Goal: Transaction & Acquisition: Book appointment/travel/reservation

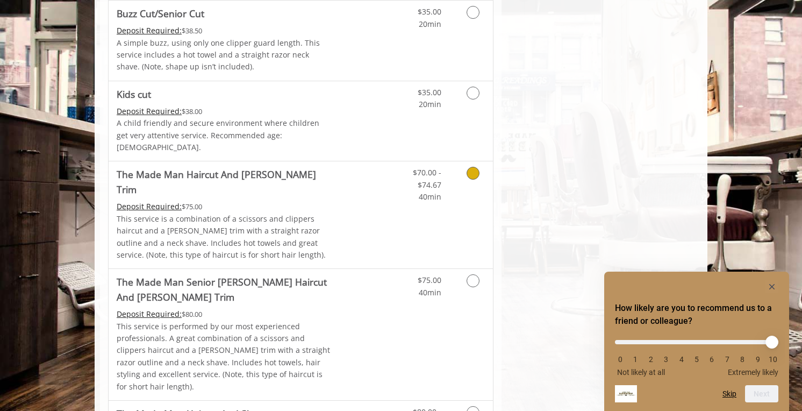
scroll to position [821, 0]
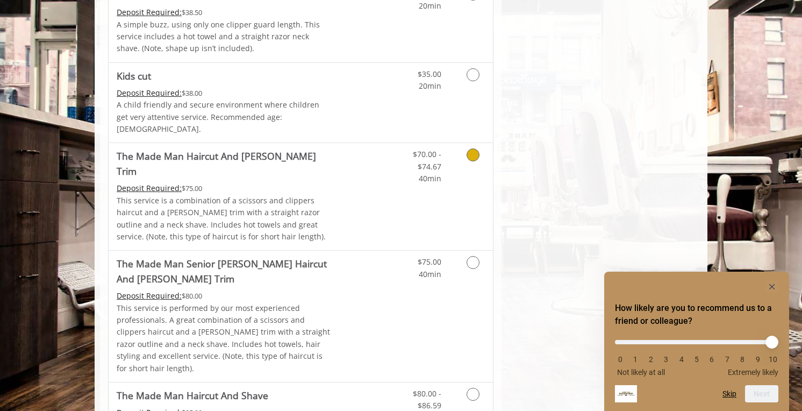
click at [361, 177] on link "Discounted Price" at bounding box center [365, 196] width 64 height 107
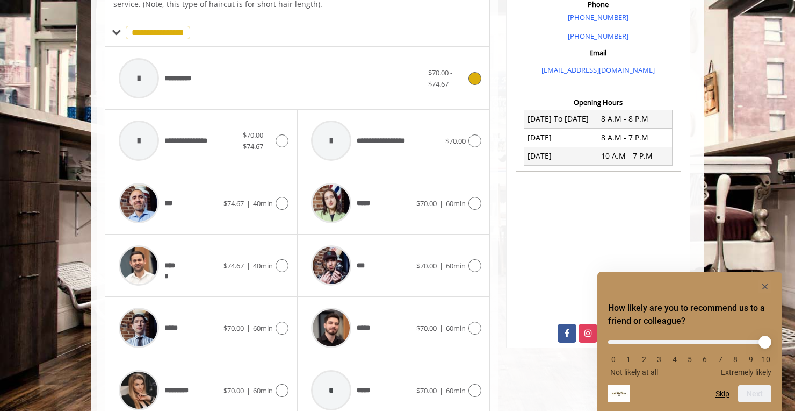
scroll to position [327, 0]
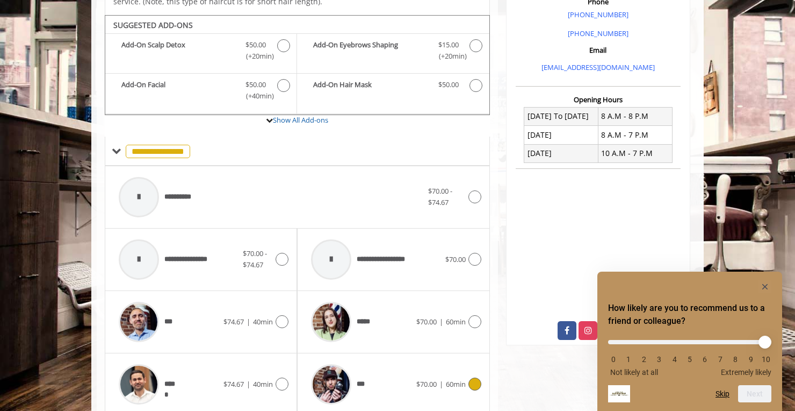
click at [408, 366] on div "***" at bounding box center [361, 383] width 110 height 51
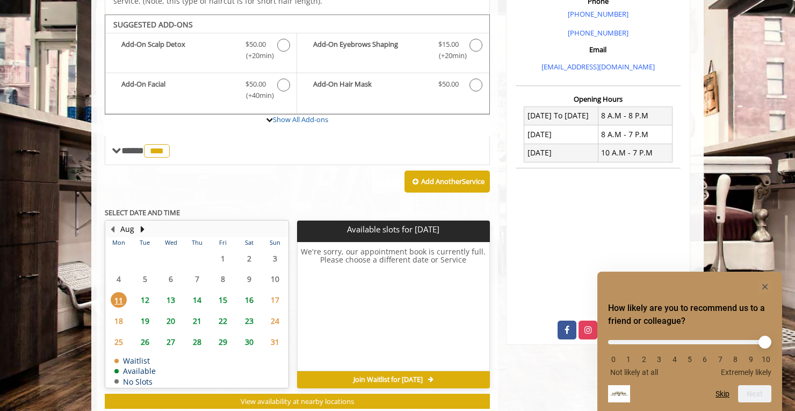
click at [172, 292] on span "13" at bounding box center [171, 300] width 16 height 16
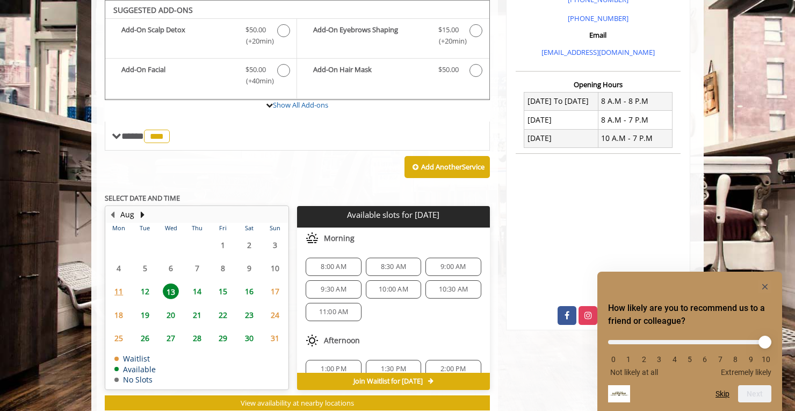
scroll to position [358, 0]
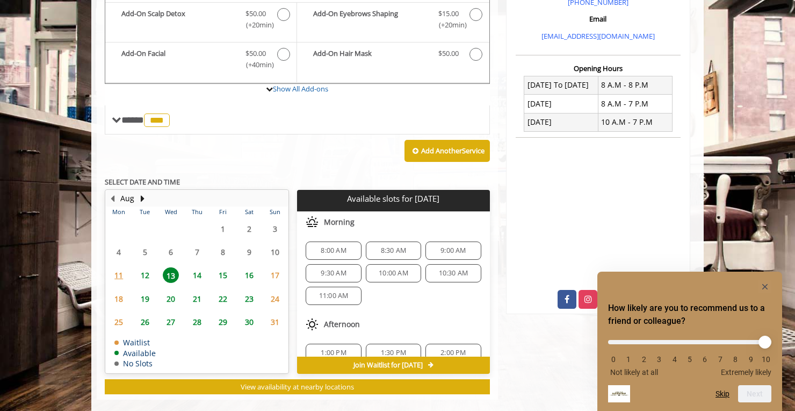
click at [441, 246] on span "9:00 AM" at bounding box center [453, 250] width 25 height 9
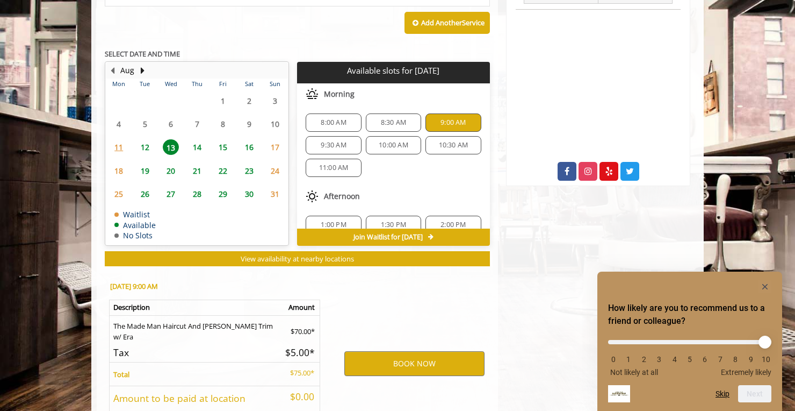
scroll to position [552, 0]
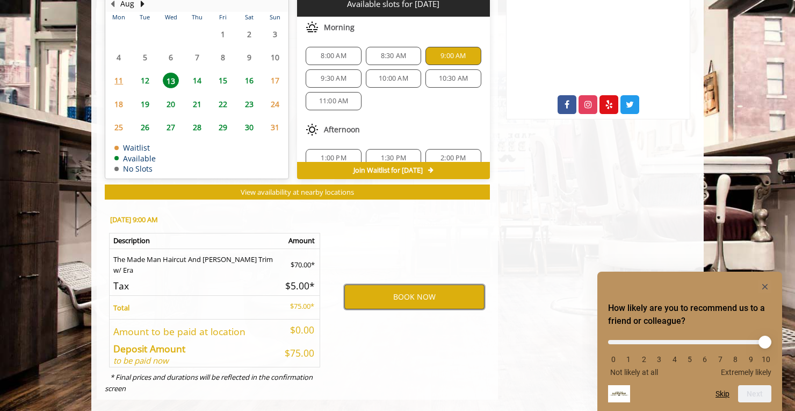
click at [385, 284] on button "BOOK NOW" at bounding box center [414, 296] width 140 height 25
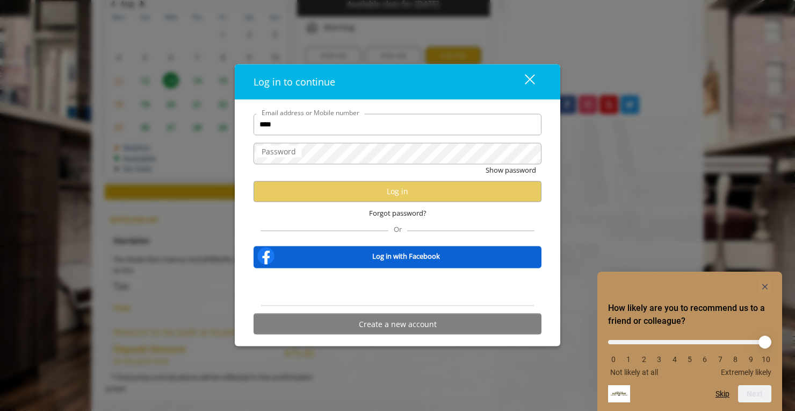
type input "**********"
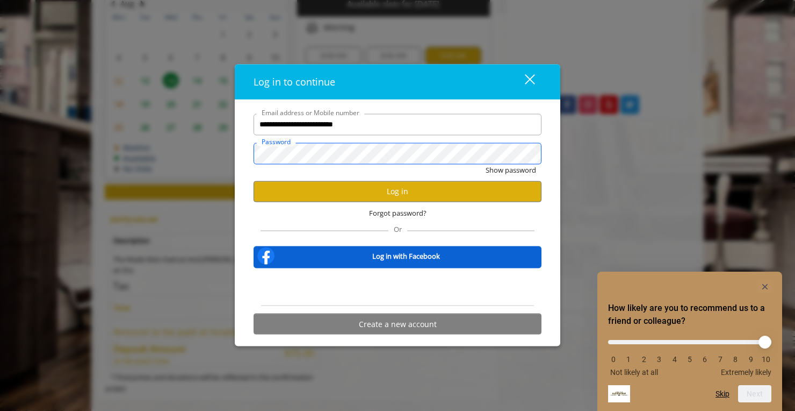
click at [486, 164] on button "Show password" at bounding box center [511, 169] width 51 height 11
click at [340, 189] on button "Log in" at bounding box center [398, 191] width 288 height 21
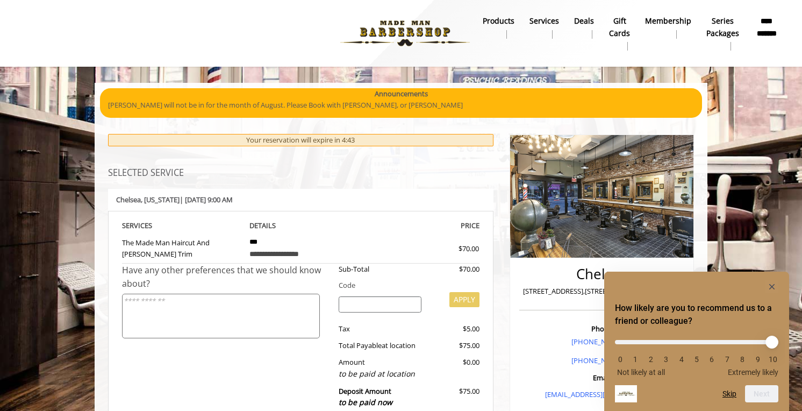
scroll to position [199, 0]
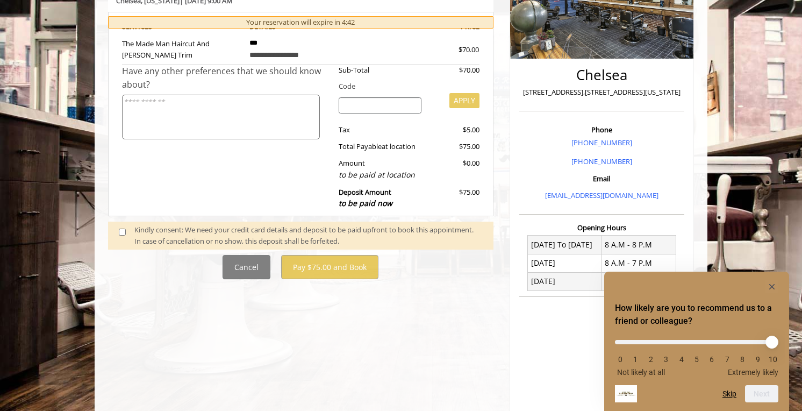
click at [119, 239] on span at bounding box center [127, 235] width 32 height 23
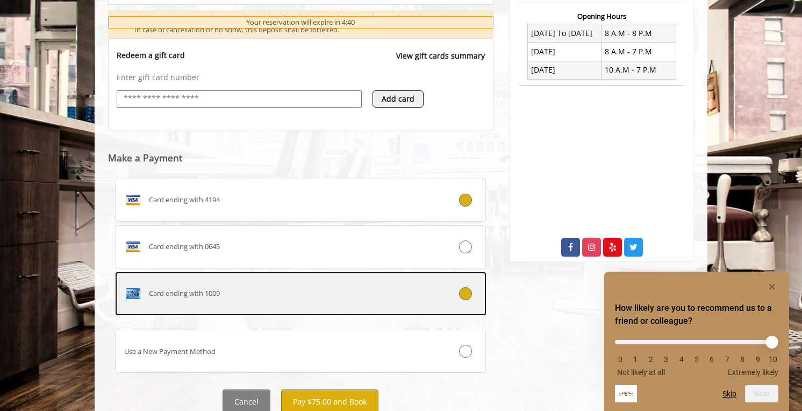
click at [305, 293] on div "Card ending with 1009" at bounding box center [269, 293] width 307 height 17
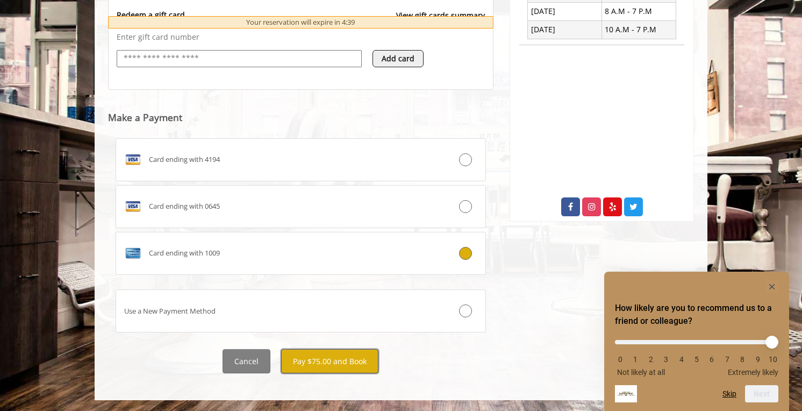
click at [322, 351] on button "Pay $75.00 and Book" at bounding box center [329, 361] width 97 height 24
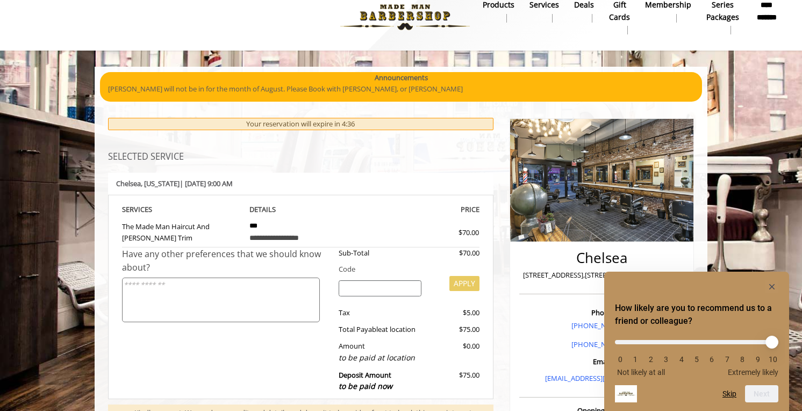
scroll to position [0, 0]
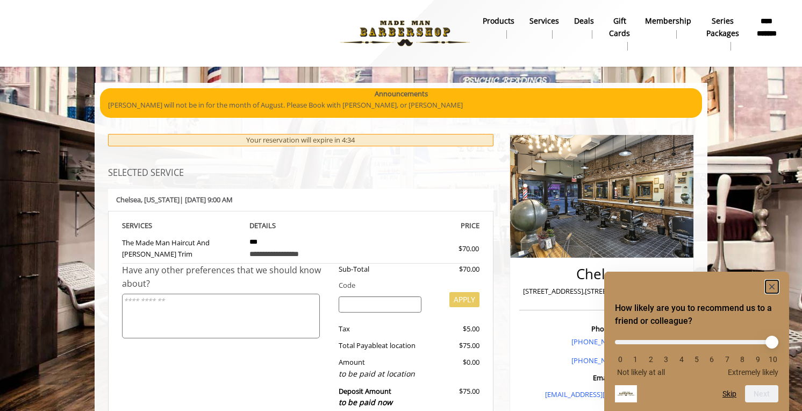
click at [770, 281] on rect "Hide survey" at bounding box center [771, 286] width 13 height 13
